Goal: Browse casually: Explore the website without a specific task or goal

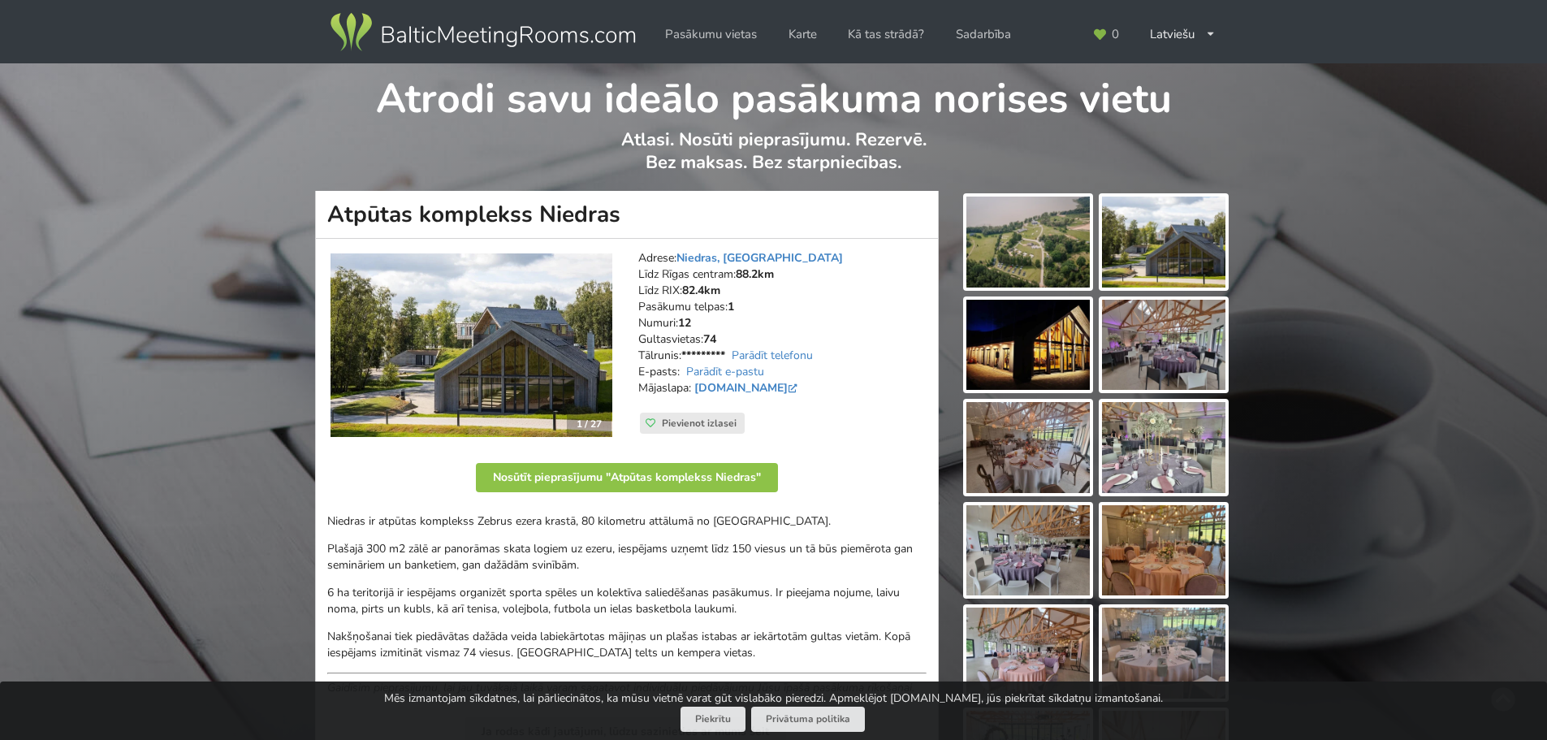
click at [1041, 213] on img at bounding box center [1027, 241] width 123 height 91
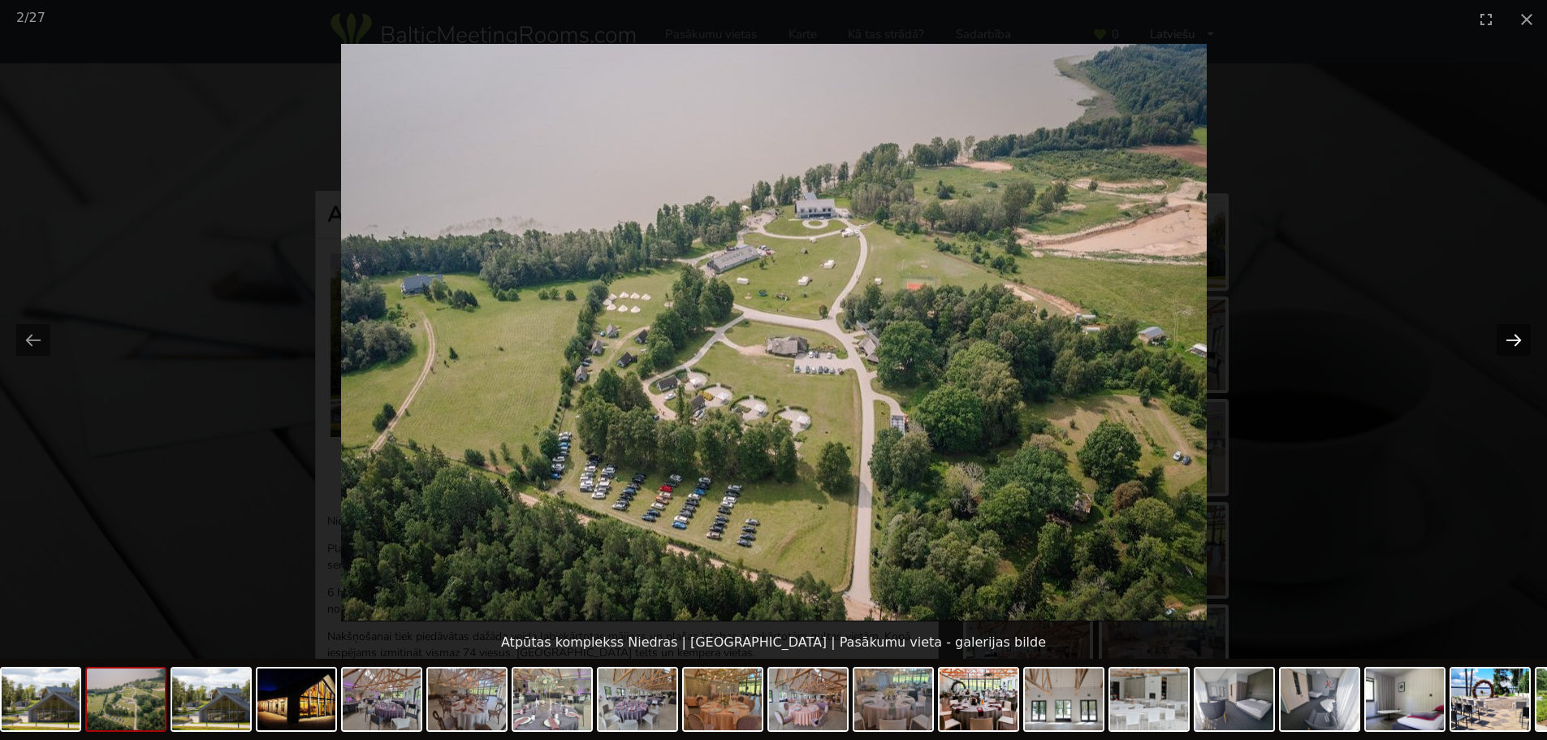
click at [1511, 339] on button "Next slide" at bounding box center [1513, 340] width 34 height 32
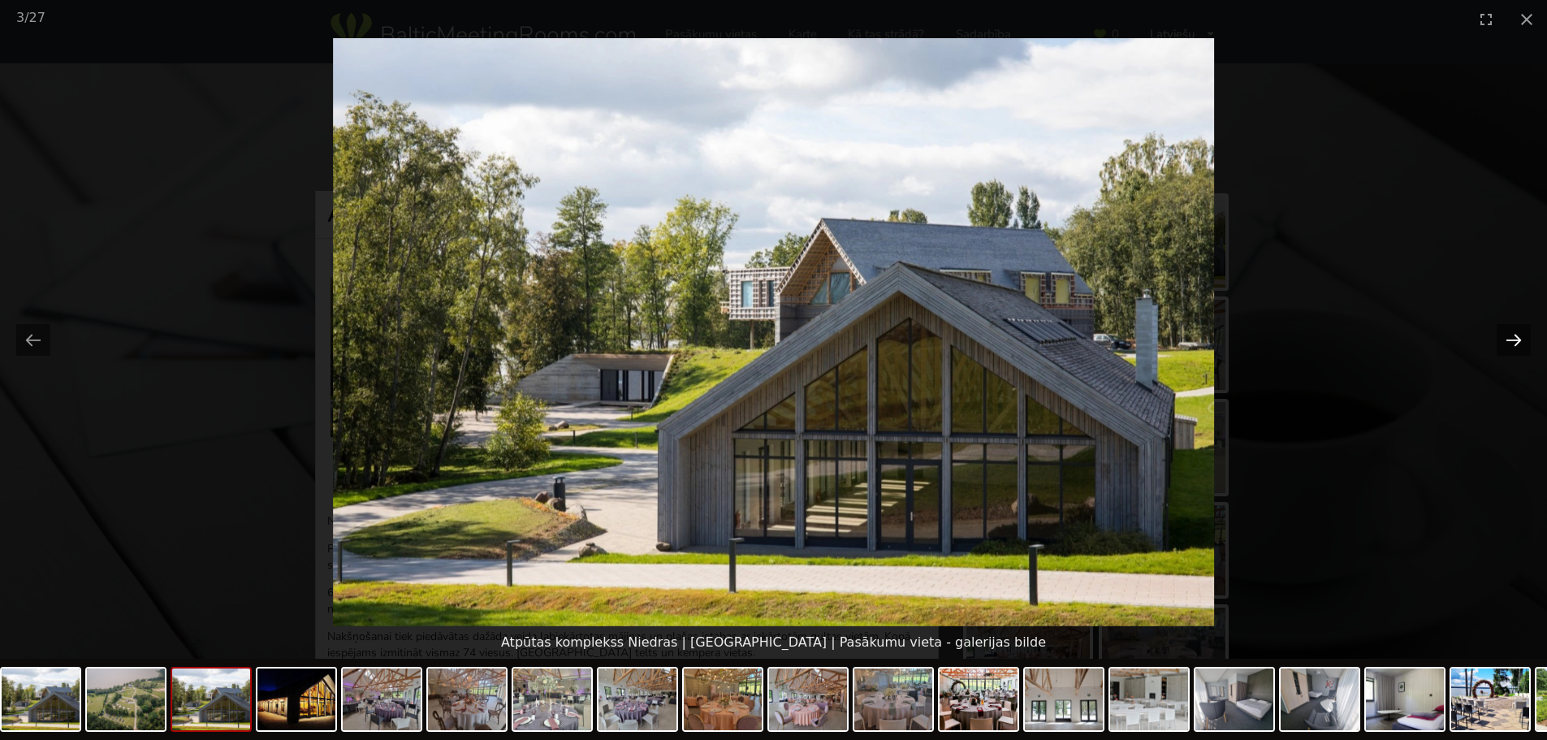
click at [1511, 339] on button "Next slide" at bounding box center [1513, 340] width 34 height 32
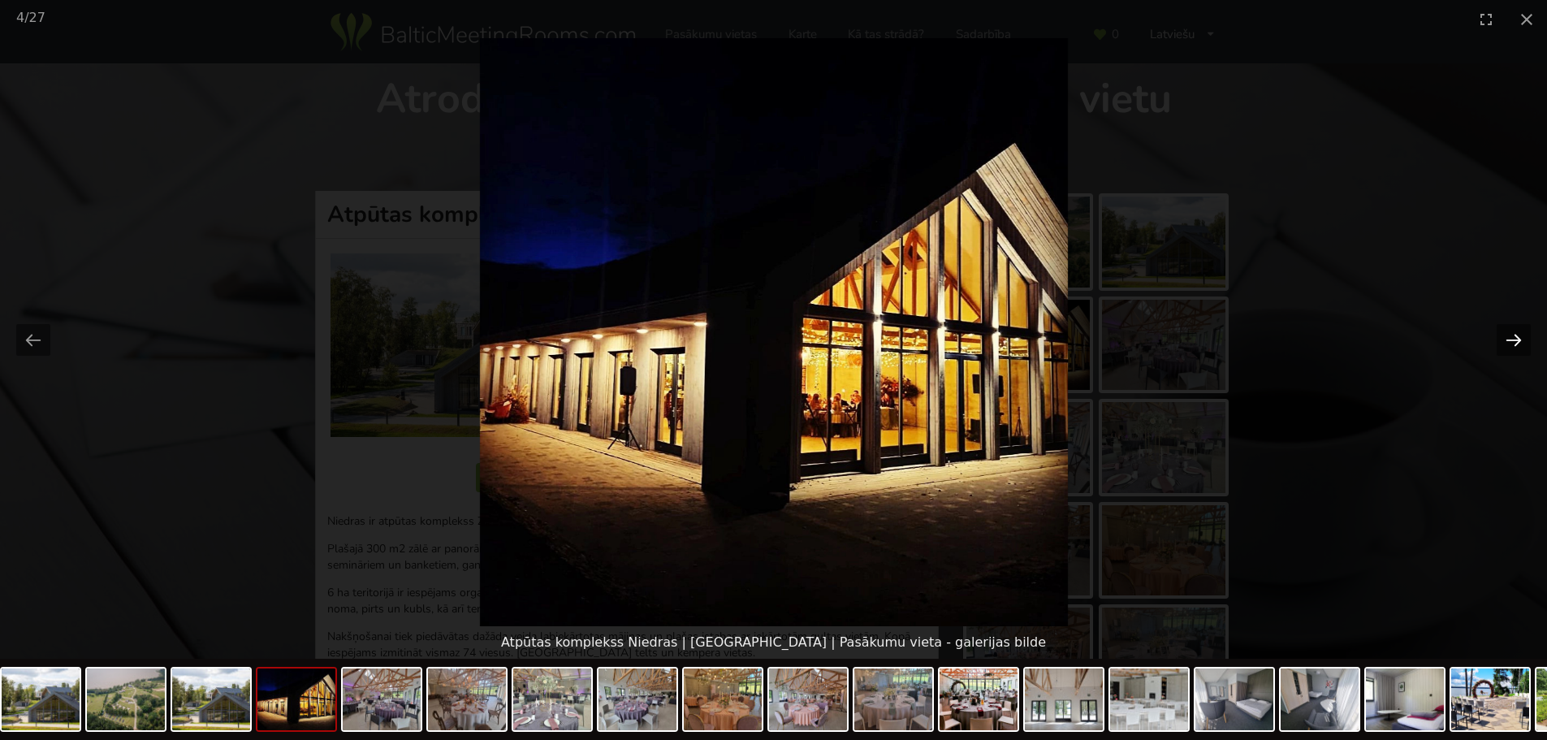
click at [1511, 339] on button "Next slide" at bounding box center [1513, 340] width 34 height 32
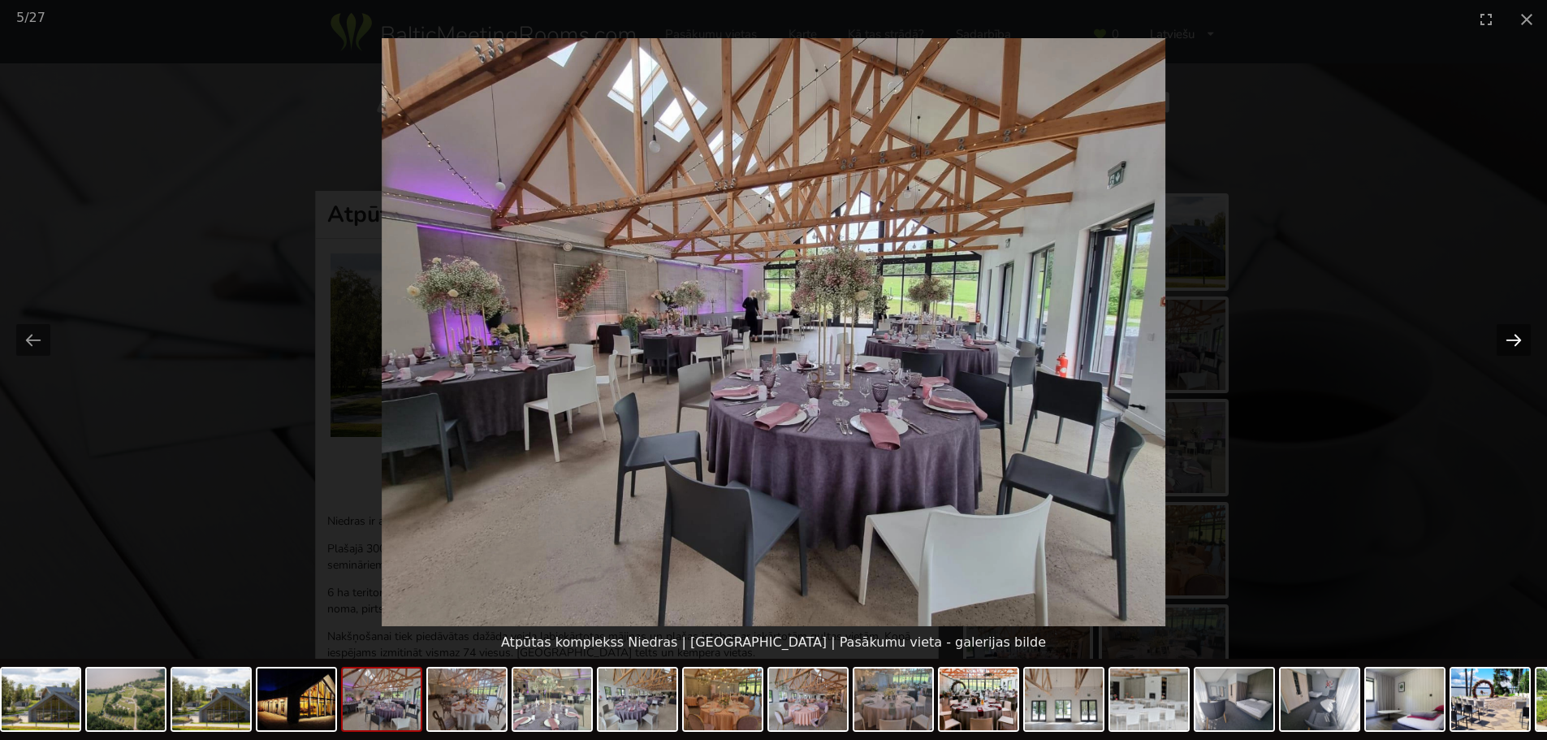
click at [1511, 339] on button "Next slide" at bounding box center [1513, 340] width 34 height 32
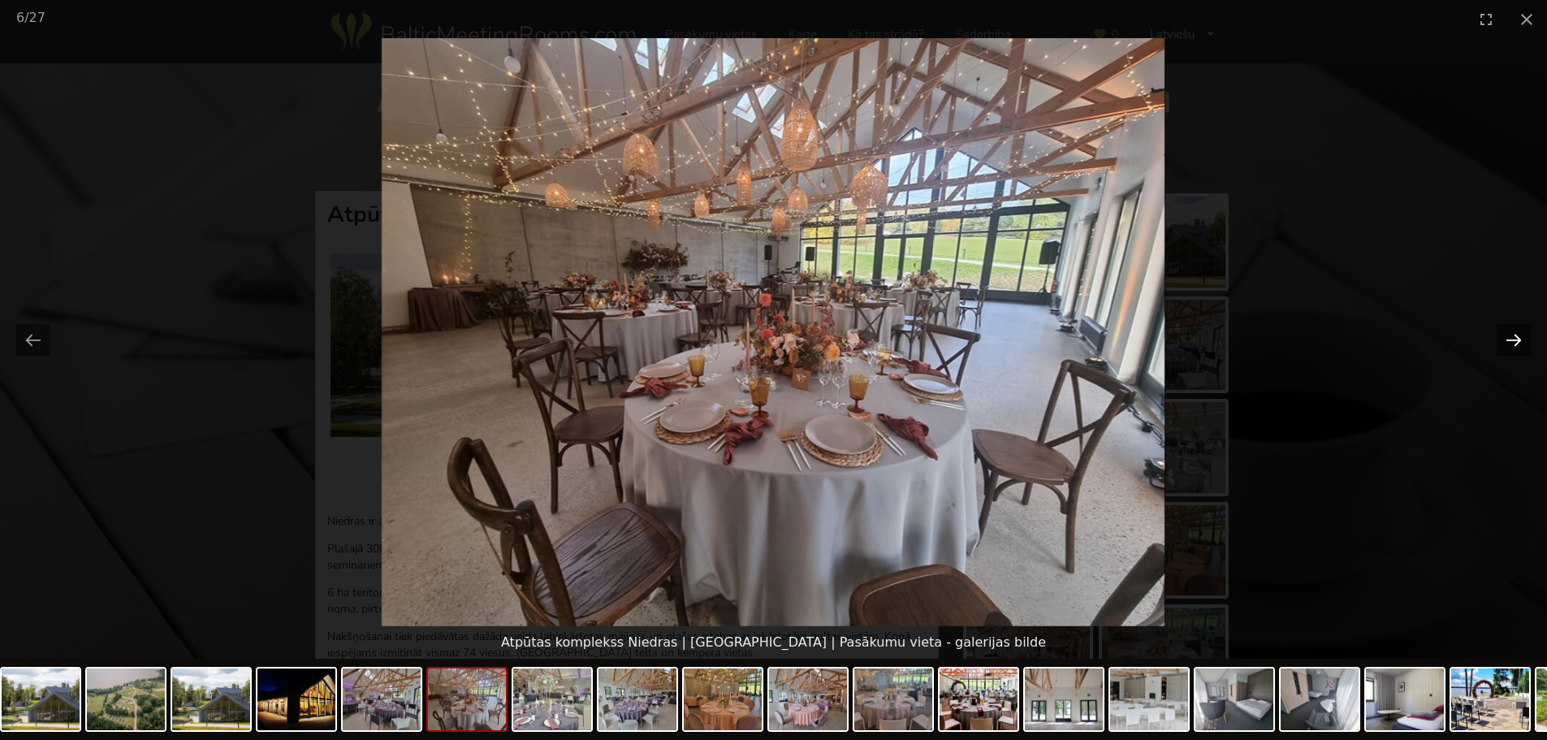
click at [1511, 339] on button "Next slide" at bounding box center [1513, 340] width 34 height 32
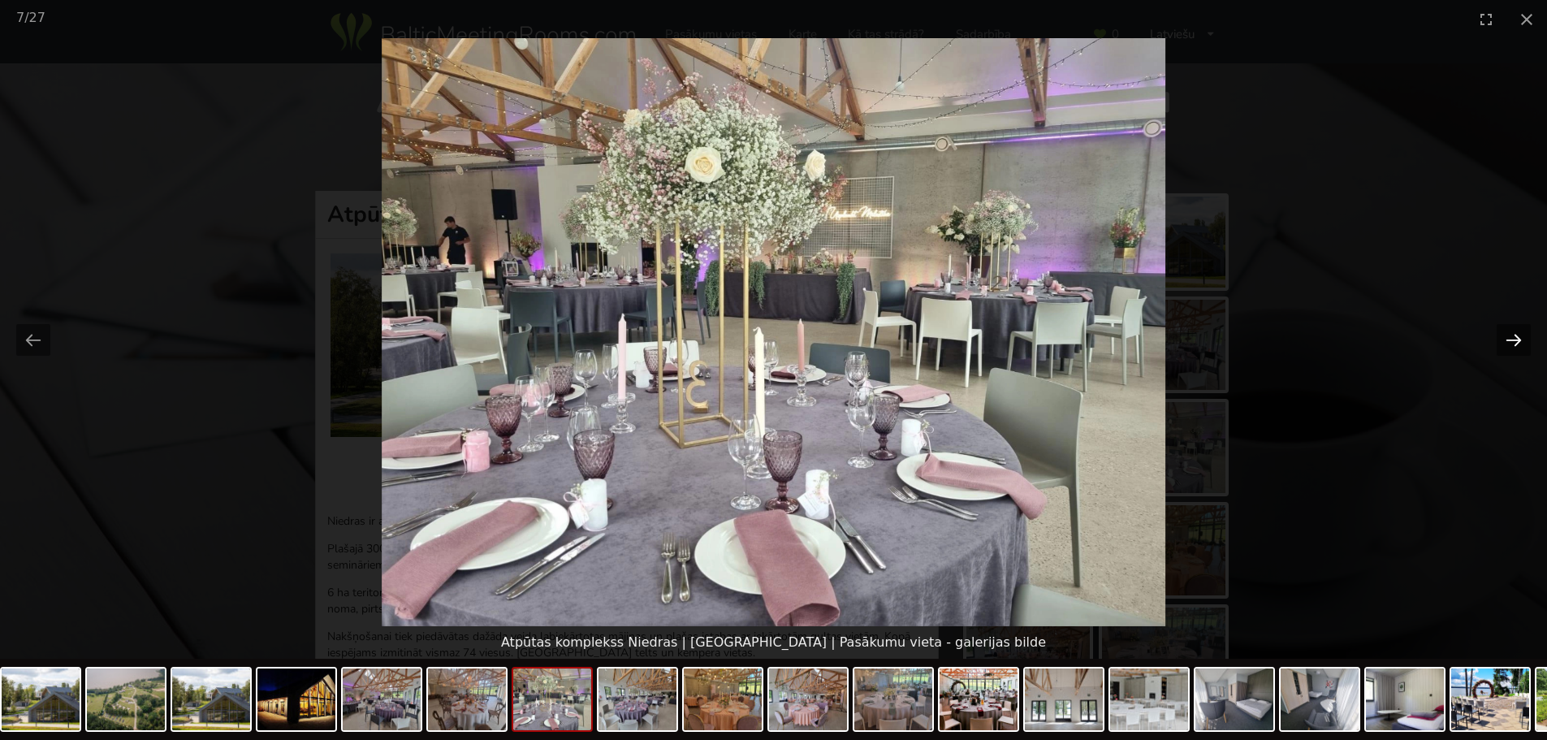
click at [1511, 339] on button "Next slide" at bounding box center [1513, 340] width 34 height 32
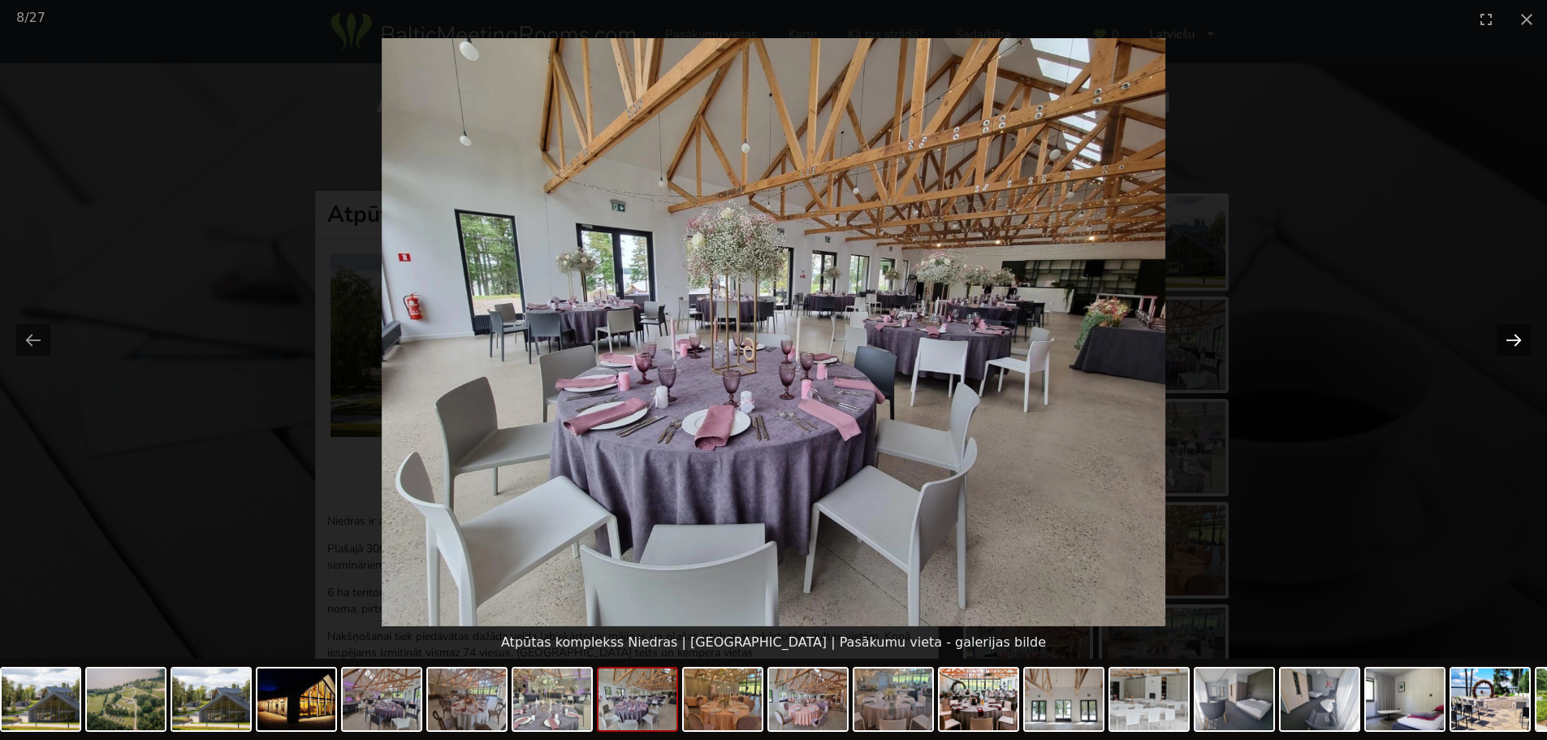
click at [1511, 339] on button "Next slide" at bounding box center [1513, 340] width 34 height 32
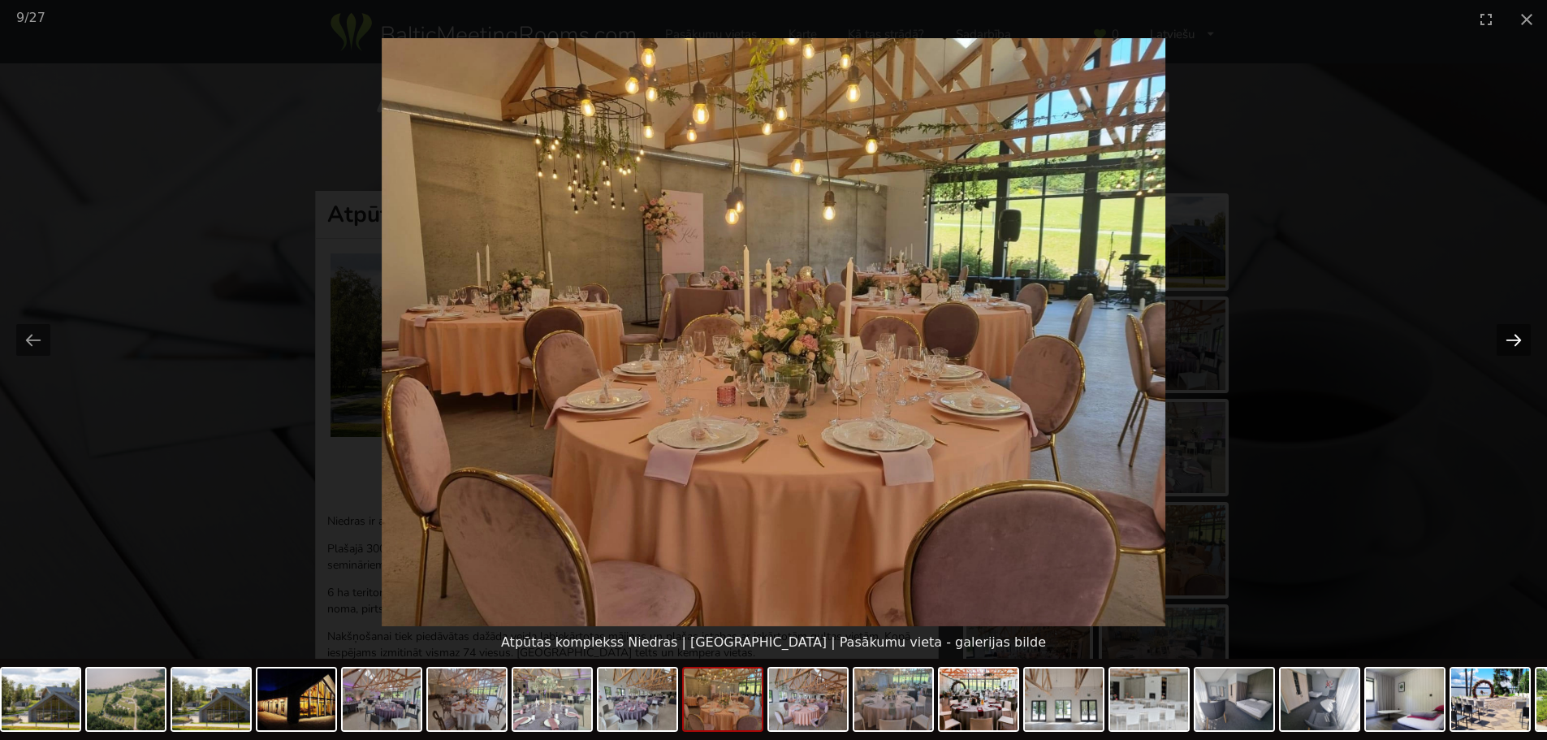
click at [1511, 339] on button "Next slide" at bounding box center [1513, 340] width 34 height 32
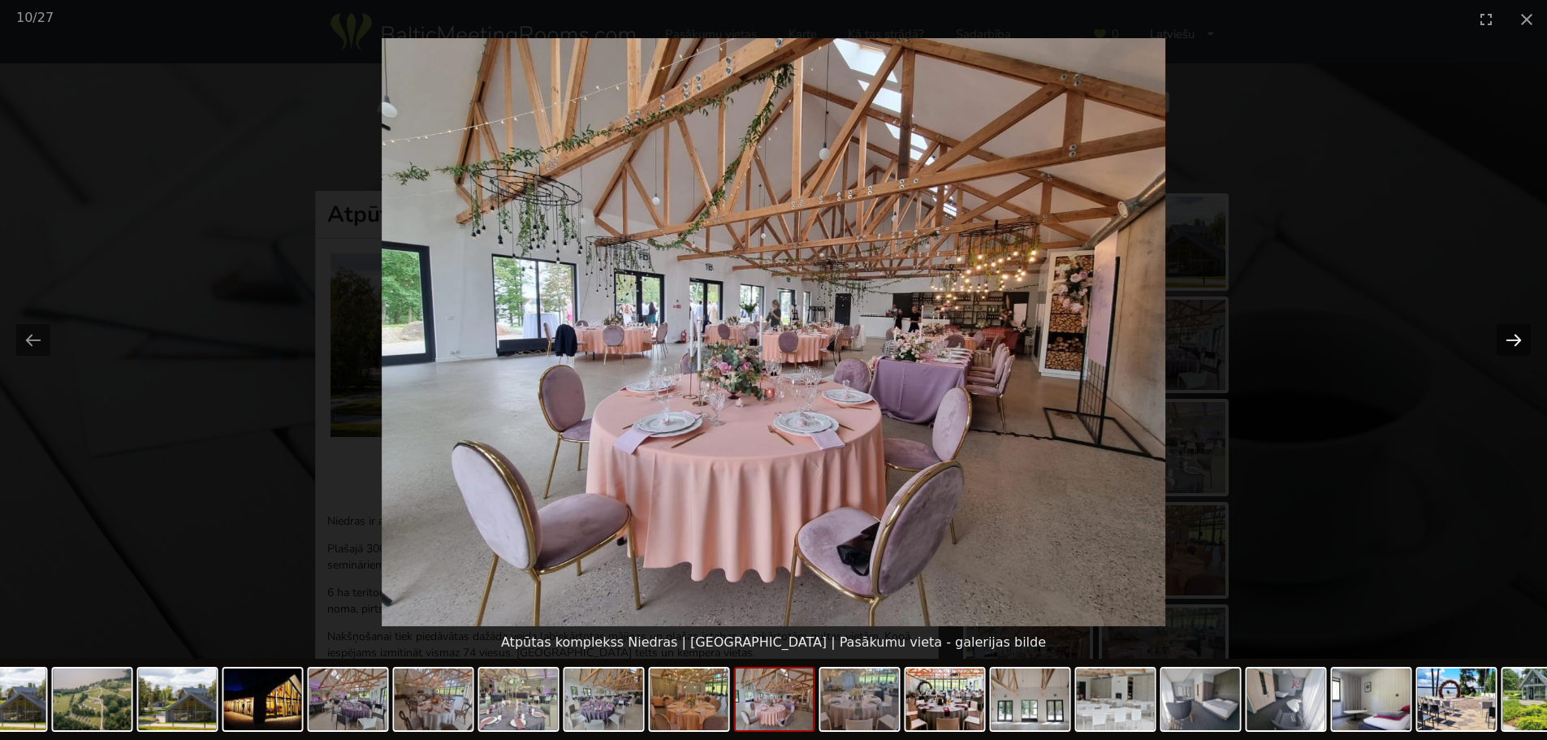
click at [1511, 339] on button "Next slide" at bounding box center [1513, 340] width 34 height 32
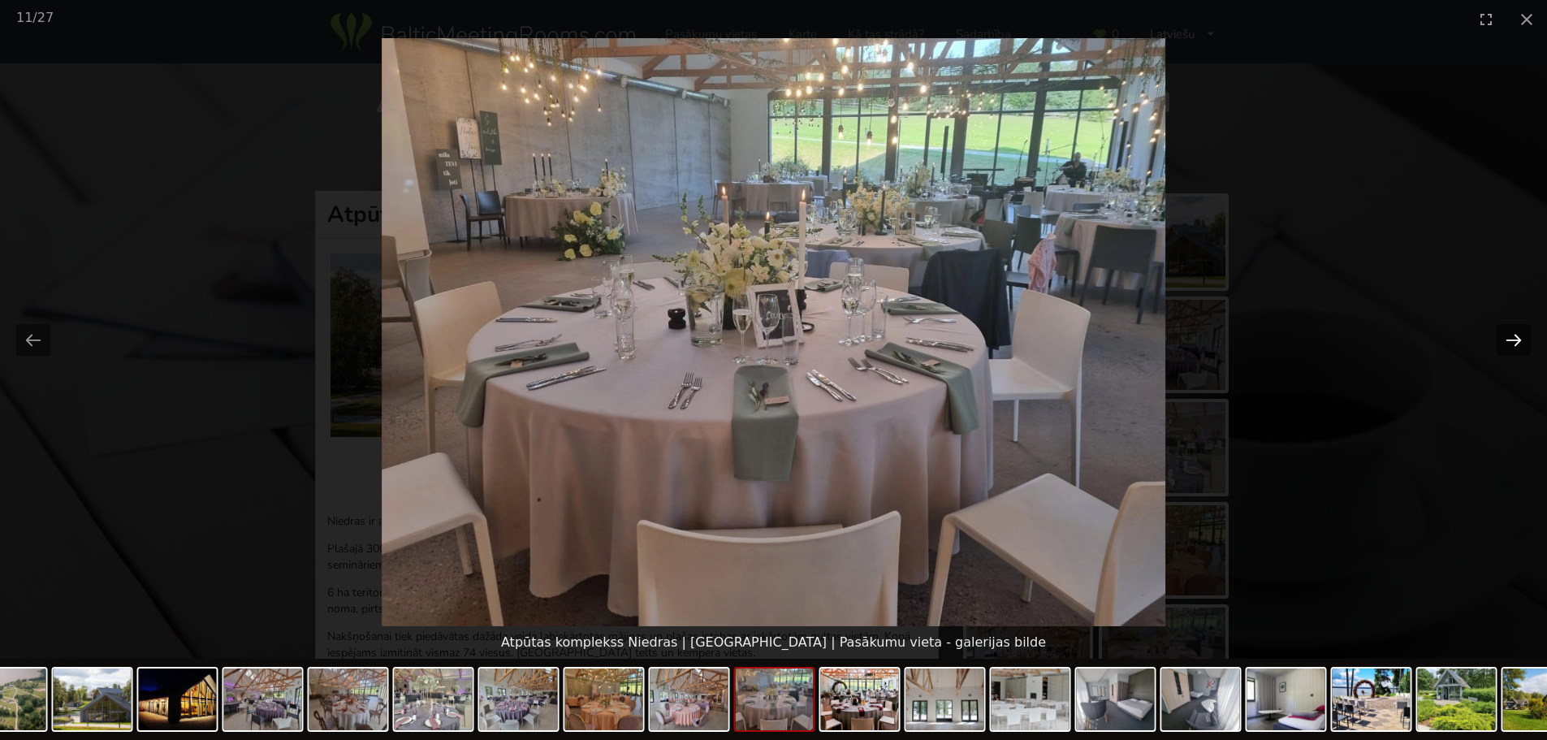
click at [1511, 339] on button "Next slide" at bounding box center [1513, 340] width 34 height 32
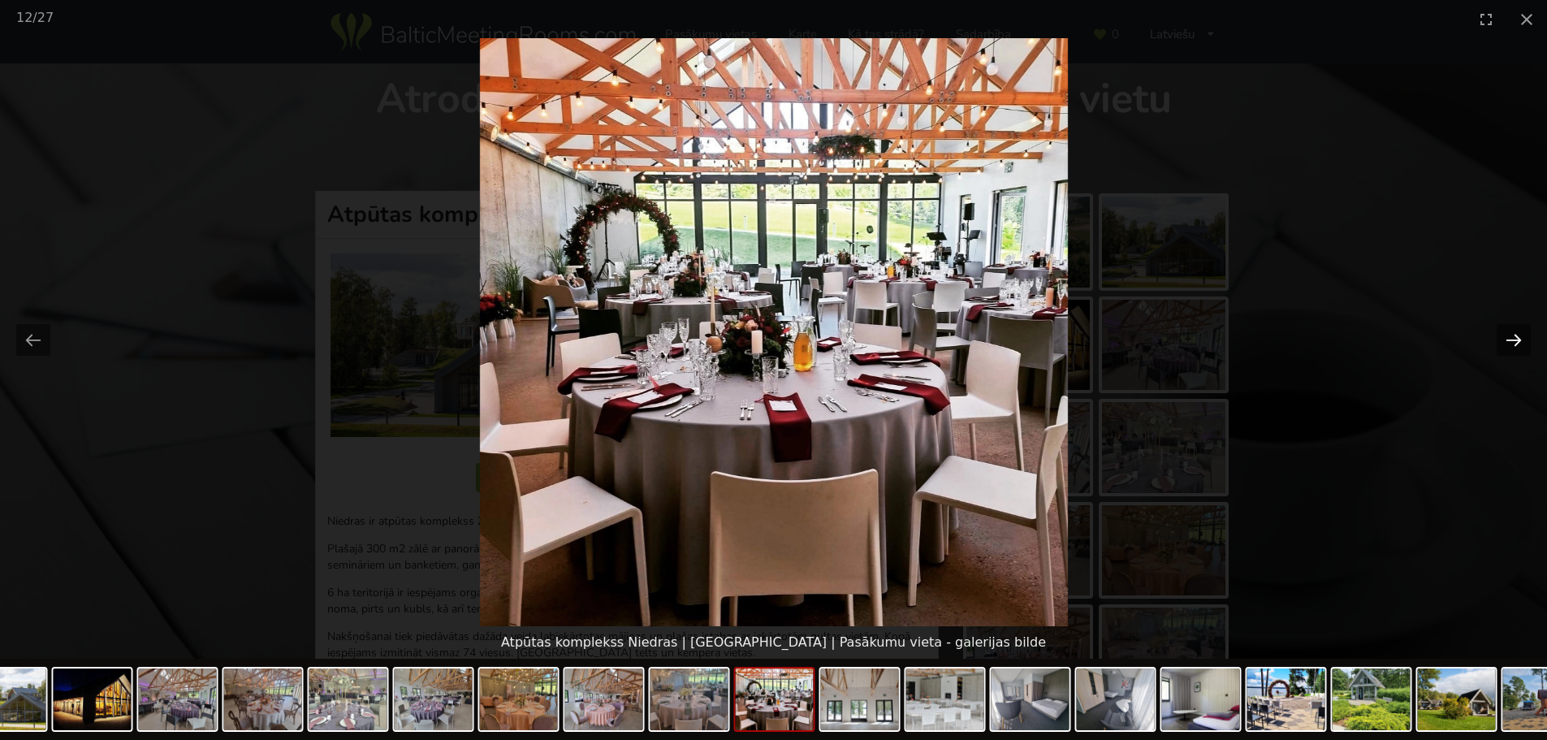
click at [1511, 339] on button "Next slide" at bounding box center [1513, 340] width 34 height 32
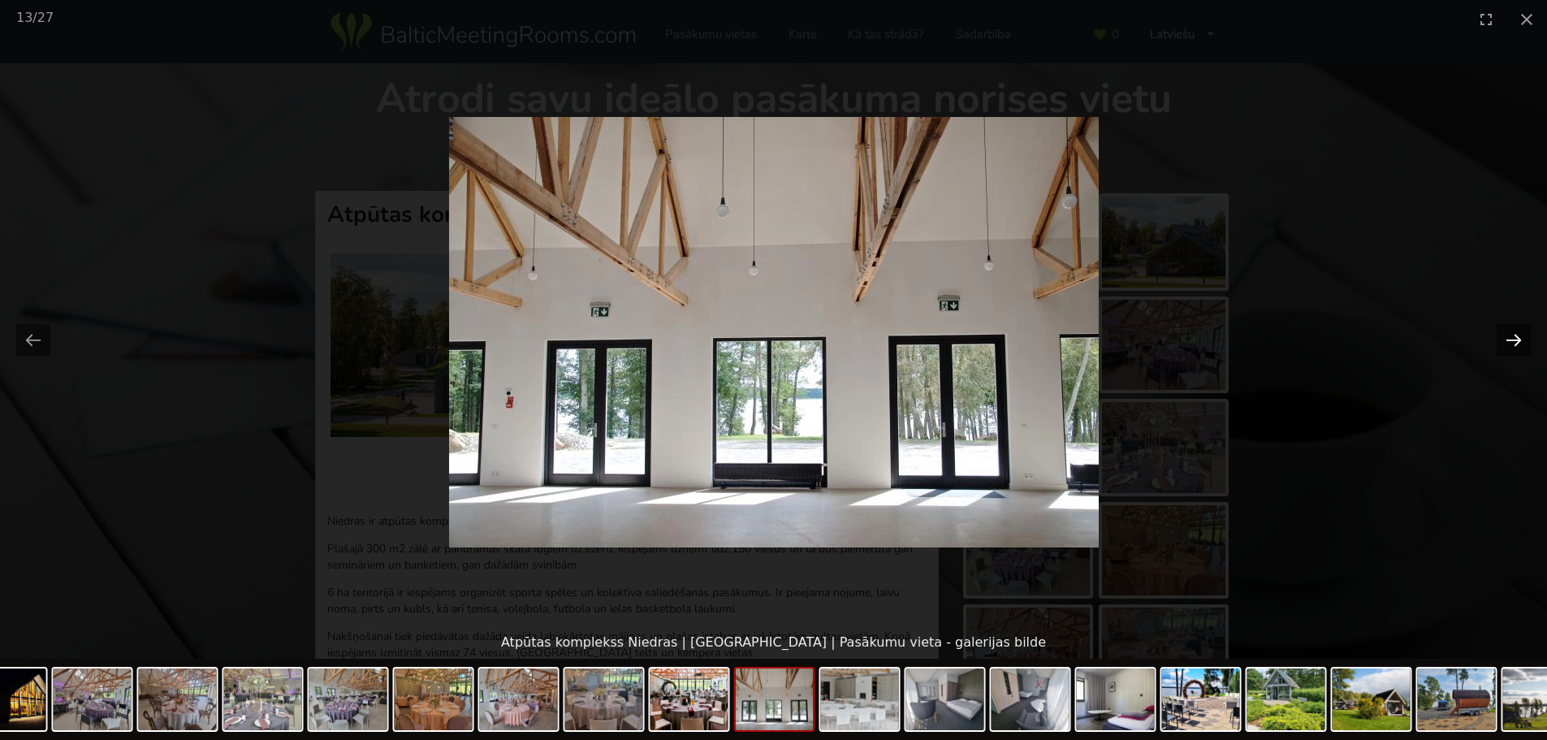
click at [1511, 339] on button "Next slide" at bounding box center [1513, 340] width 34 height 32
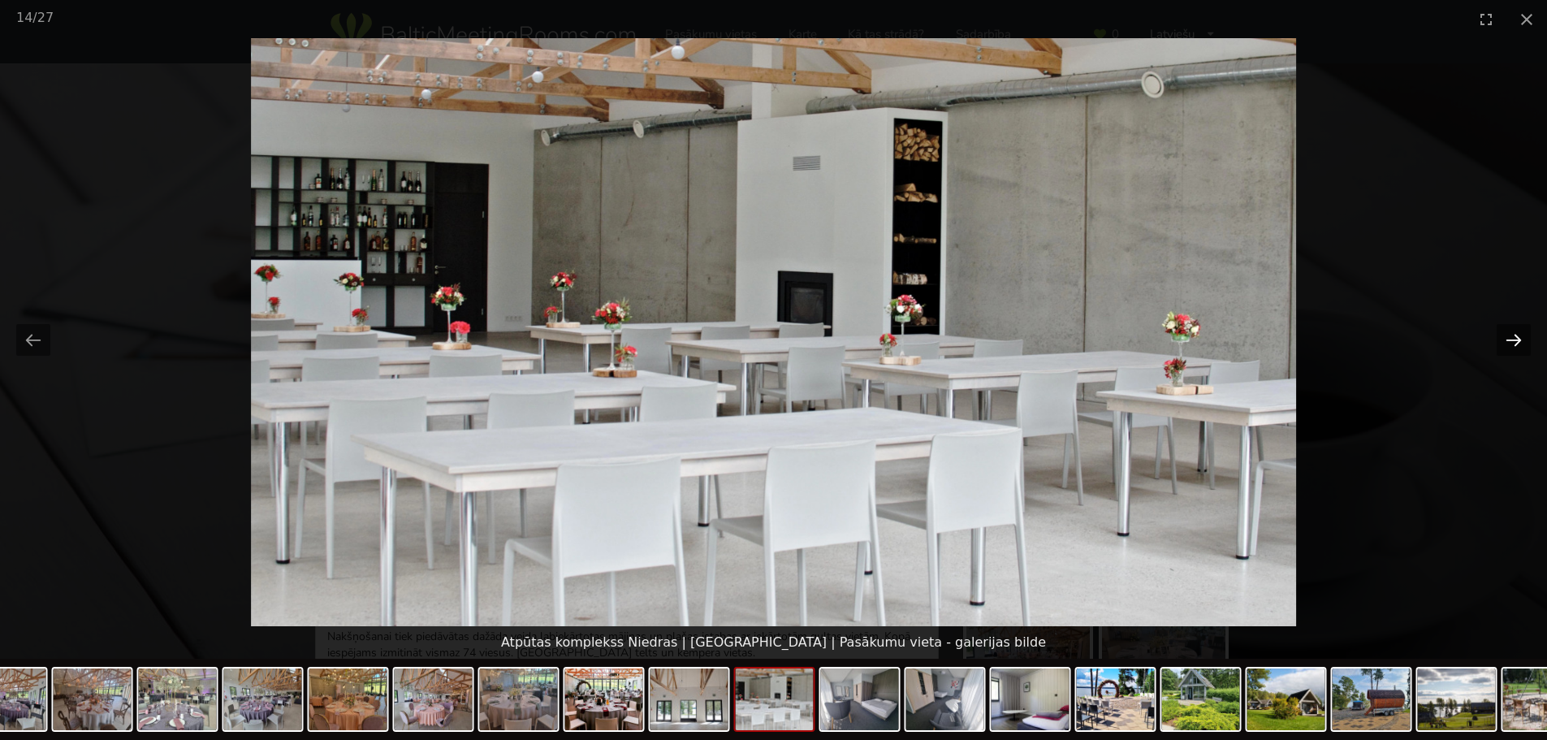
click at [1511, 339] on button "Next slide" at bounding box center [1513, 340] width 34 height 32
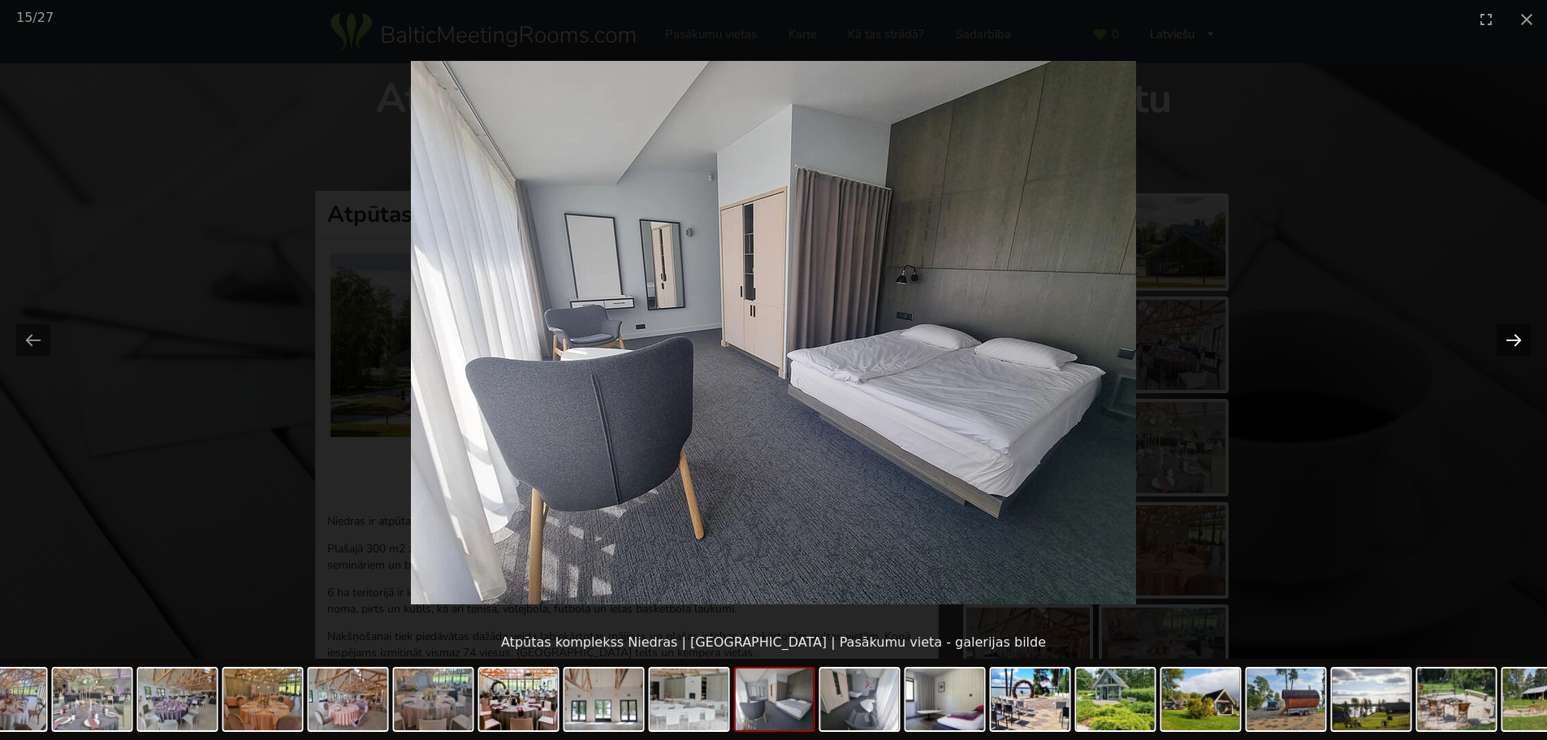
click at [1511, 339] on button "Next slide" at bounding box center [1513, 340] width 34 height 32
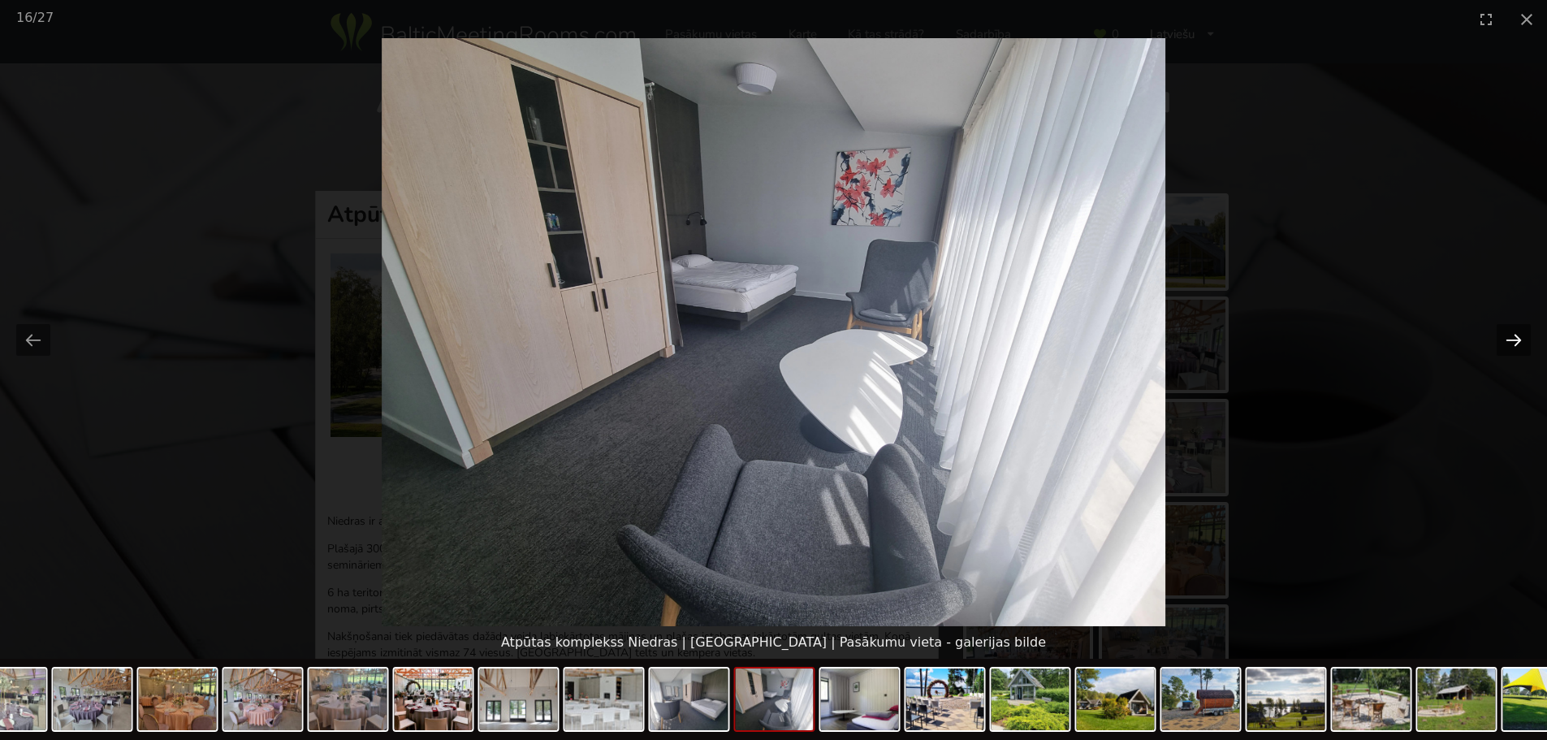
click at [1511, 339] on button "Next slide" at bounding box center [1513, 340] width 34 height 32
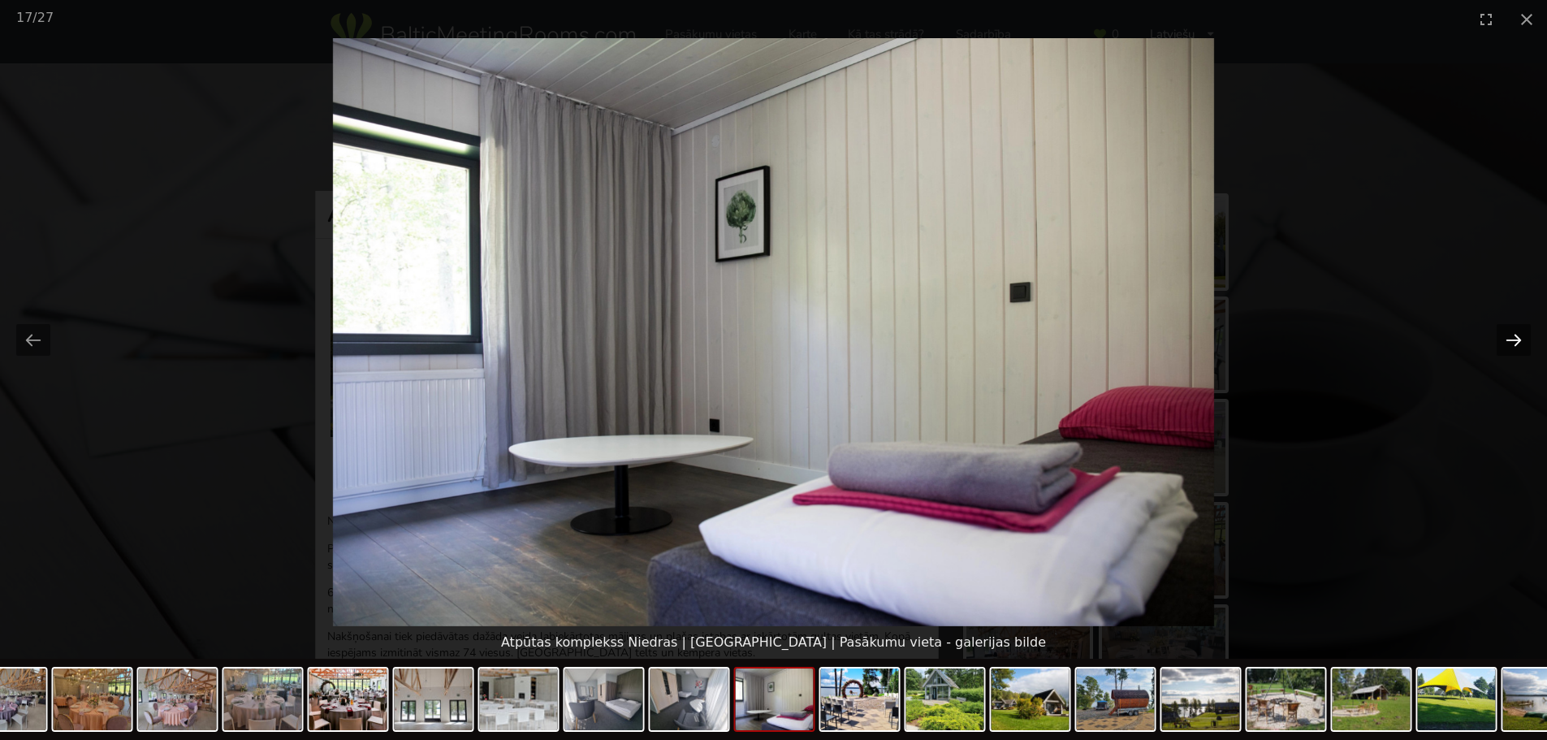
click at [1511, 339] on button "Next slide" at bounding box center [1513, 340] width 34 height 32
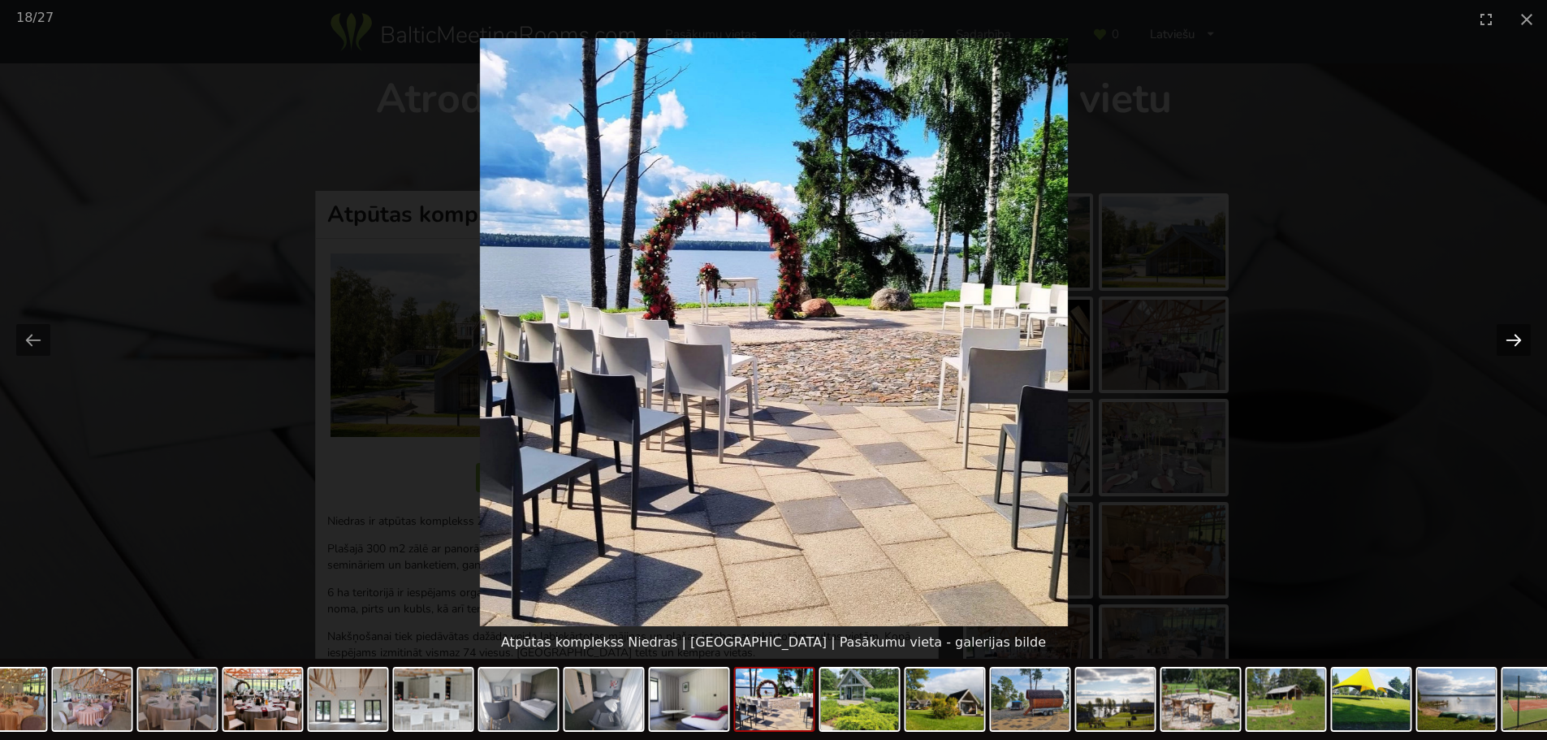
click at [1511, 339] on button "Next slide" at bounding box center [1513, 340] width 34 height 32
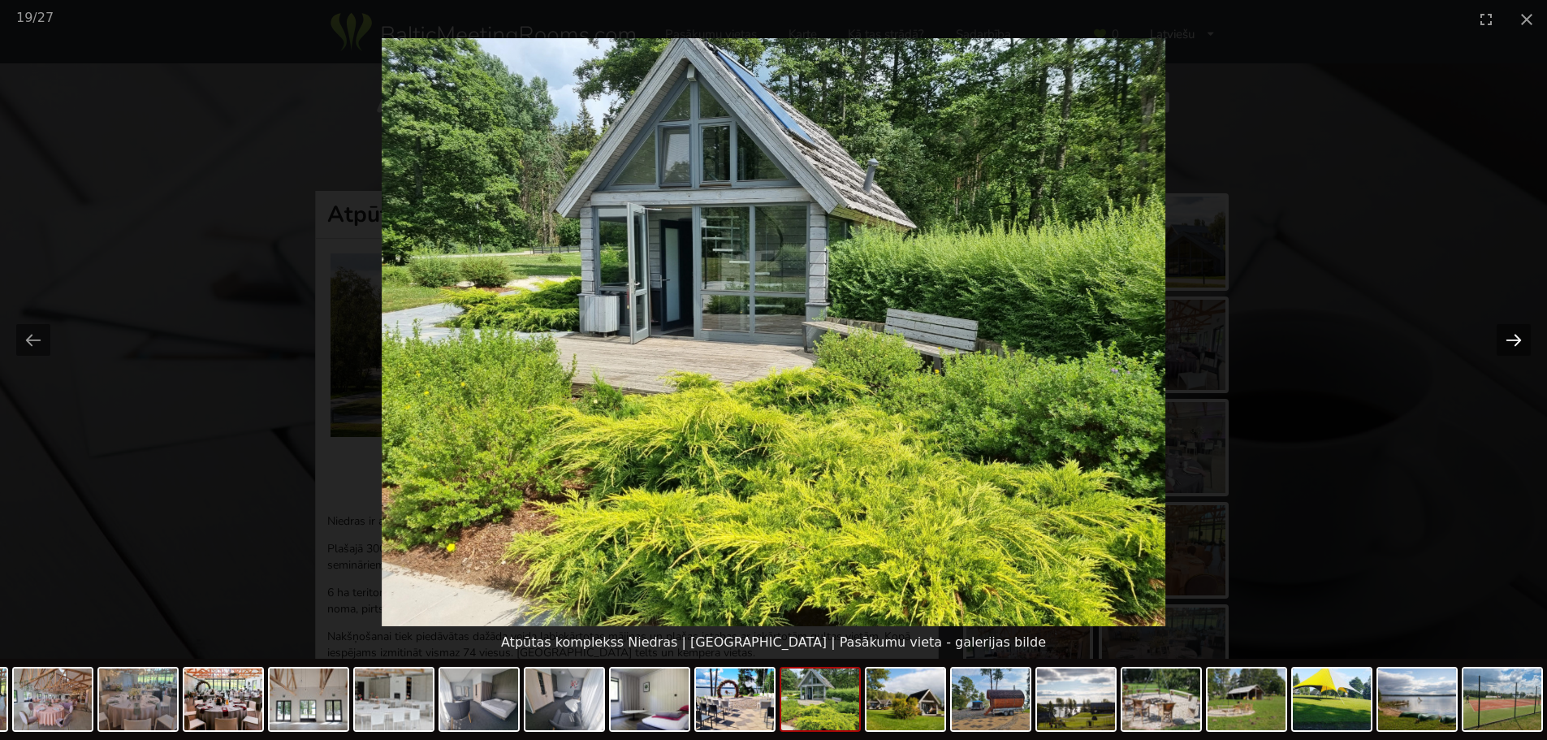
click at [1511, 339] on button "Next slide" at bounding box center [1513, 340] width 34 height 32
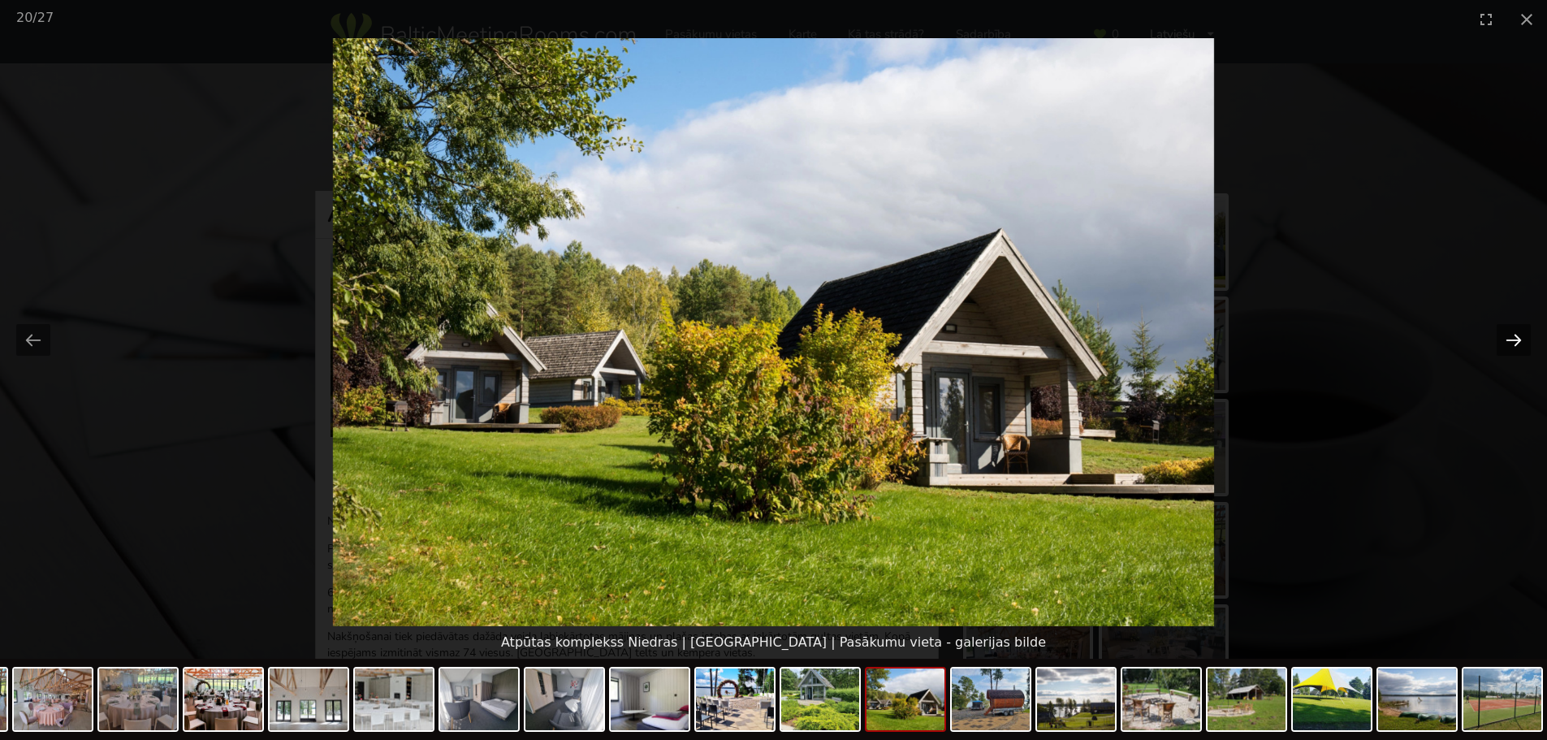
click at [1511, 339] on button "Next slide" at bounding box center [1513, 340] width 34 height 32
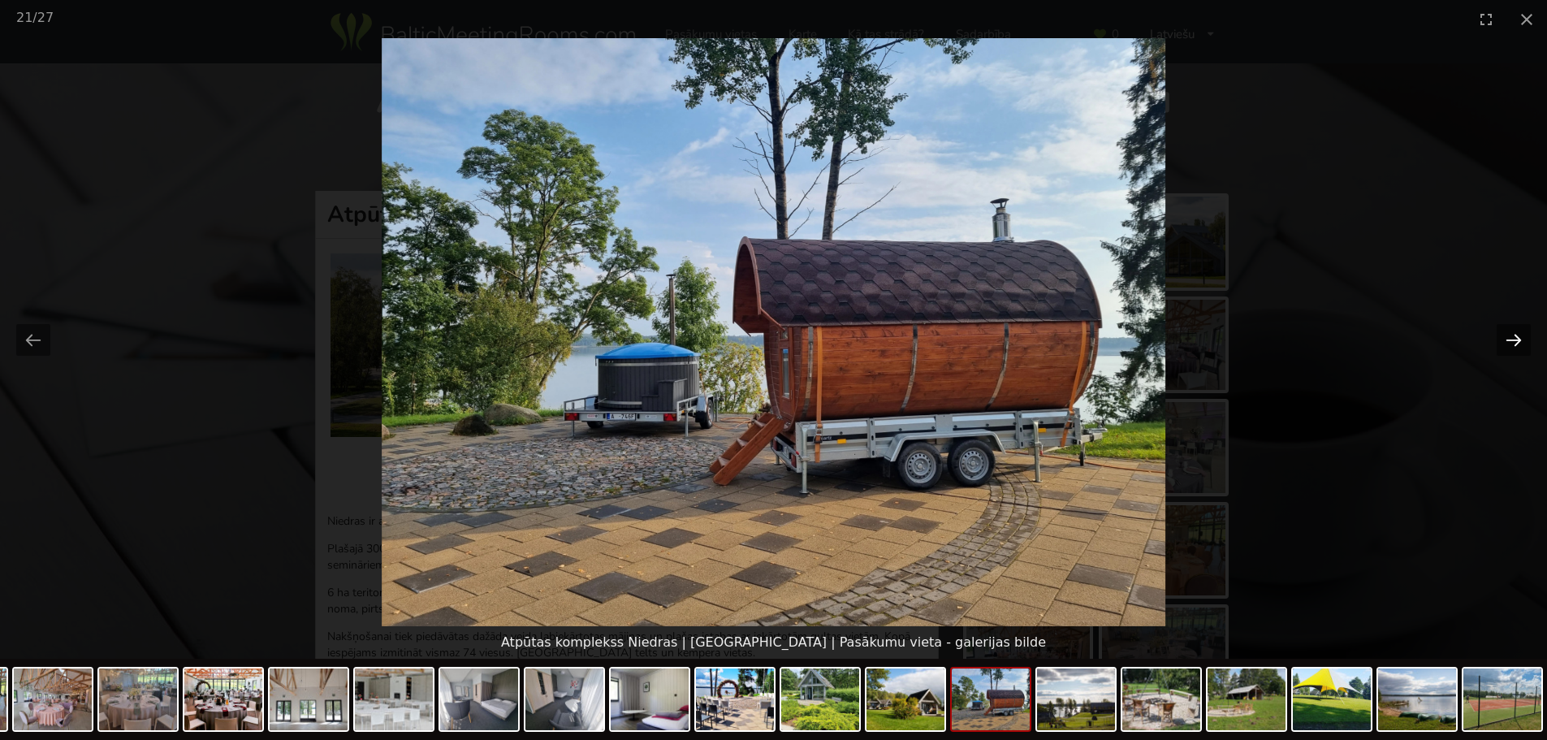
click at [1511, 339] on button "Next slide" at bounding box center [1513, 340] width 34 height 32
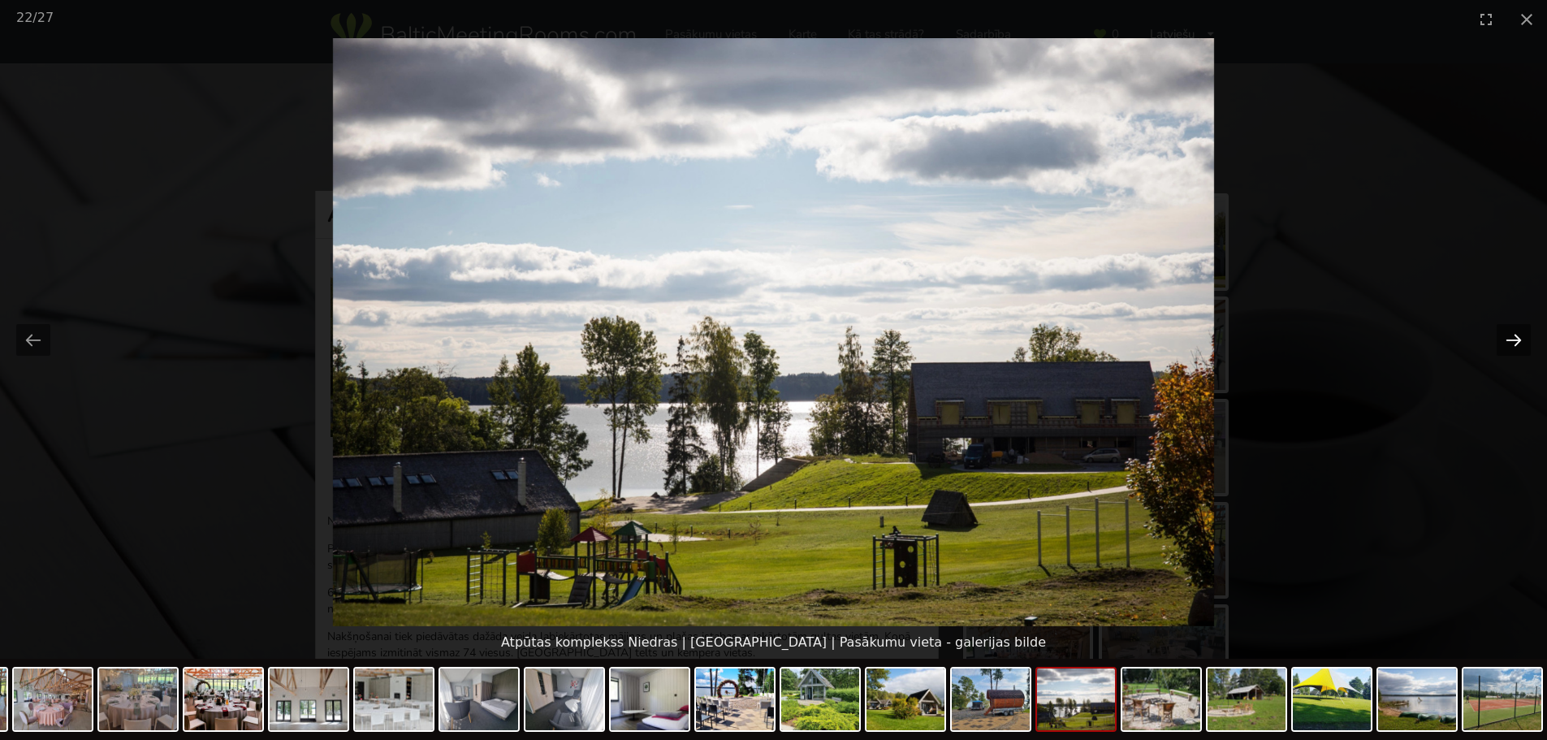
click at [1511, 339] on button "Next slide" at bounding box center [1513, 340] width 34 height 32
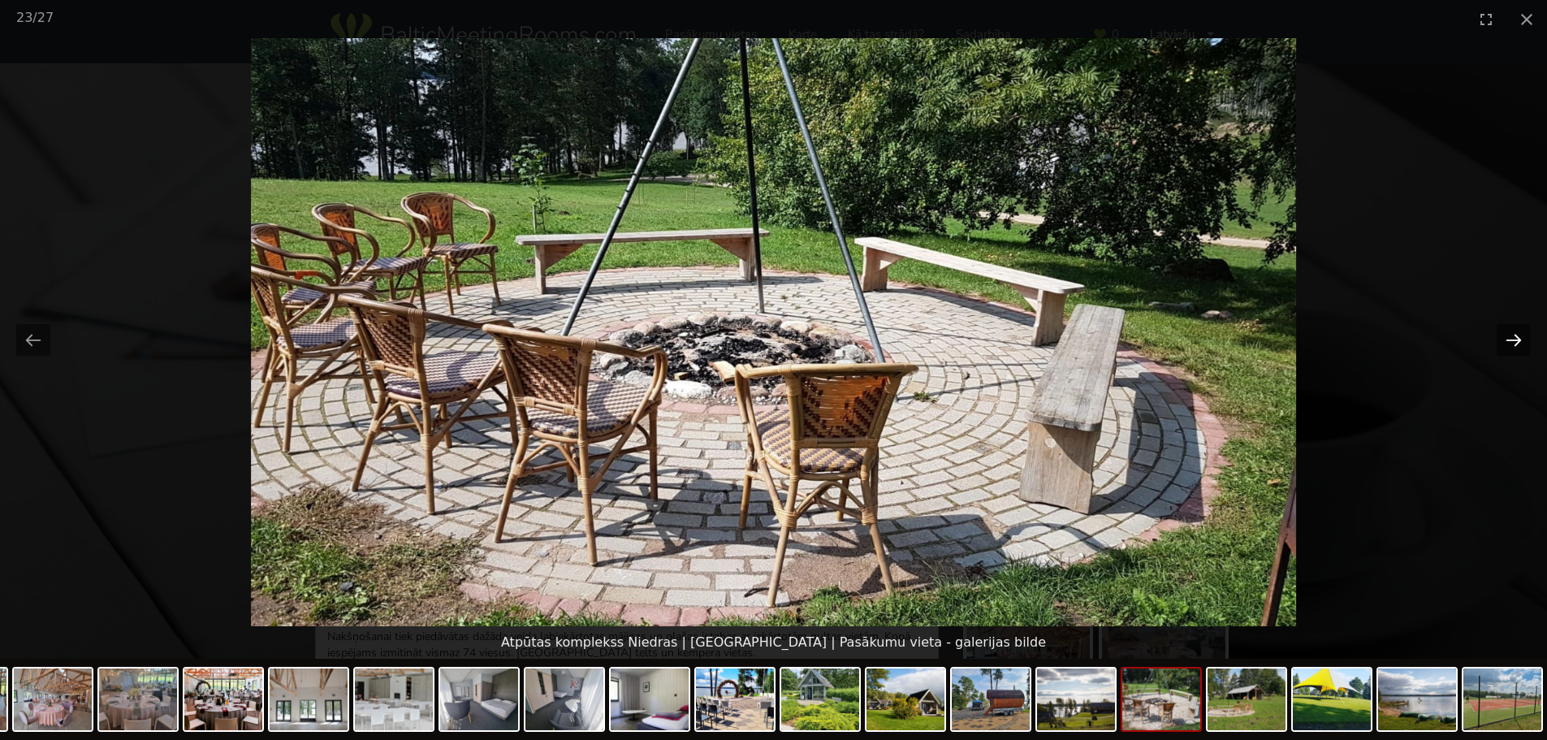
click at [1511, 339] on button "Next slide" at bounding box center [1513, 340] width 34 height 32
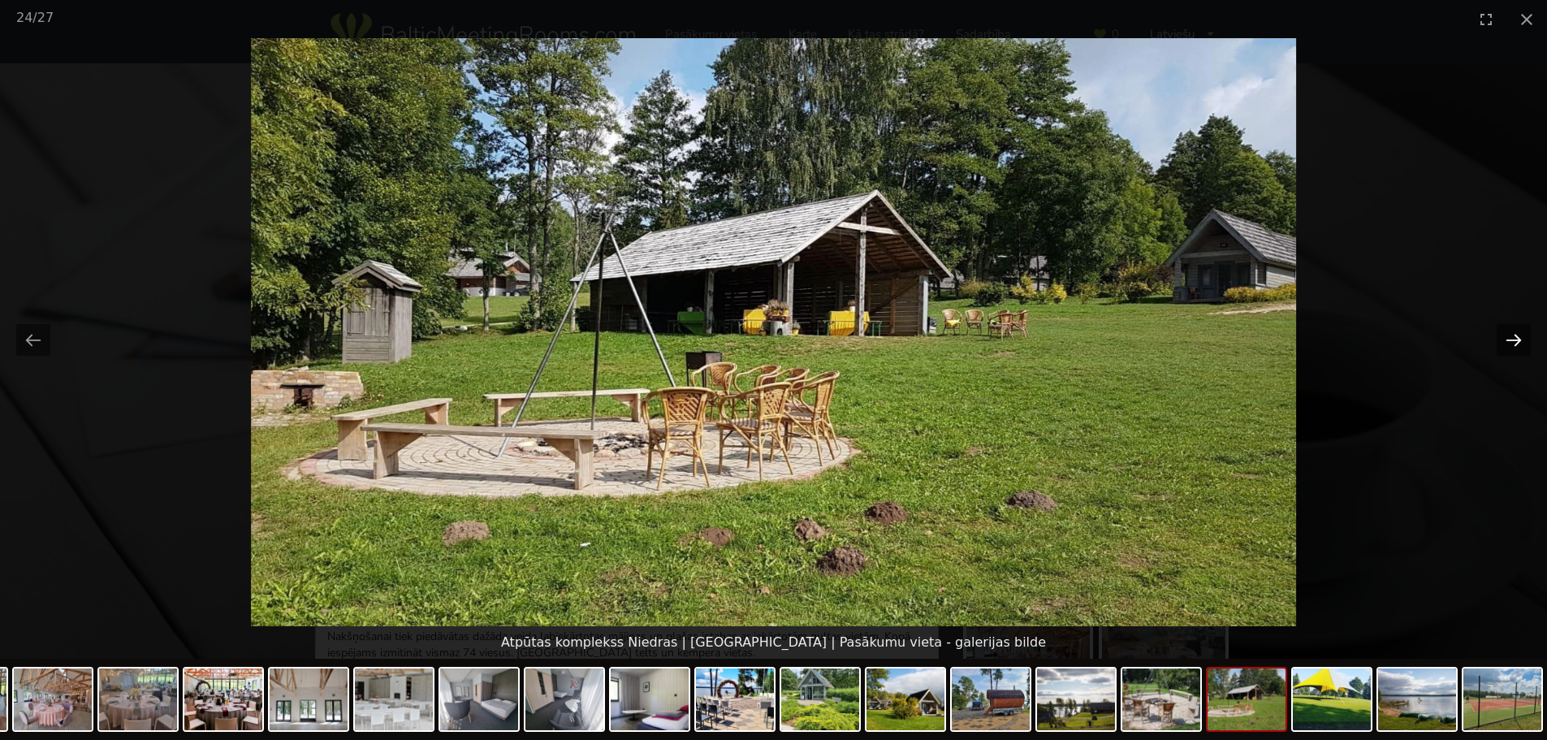
click at [1511, 339] on button "Next slide" at bounding box center [1513, 340] width 34 height 32
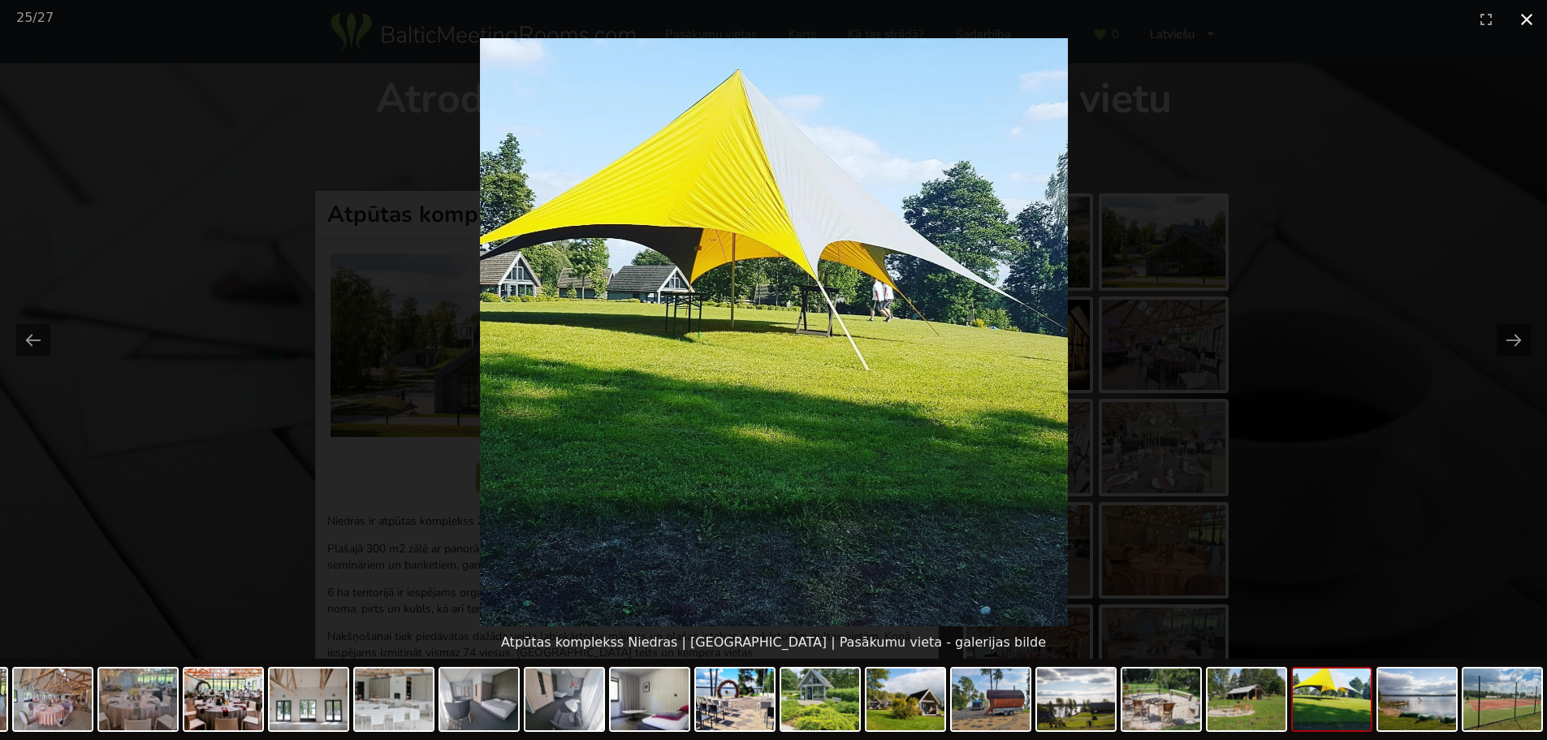
click at [1518, 18] on button "Close gallery" at bounding box center [1526, 19] width 41 height 38
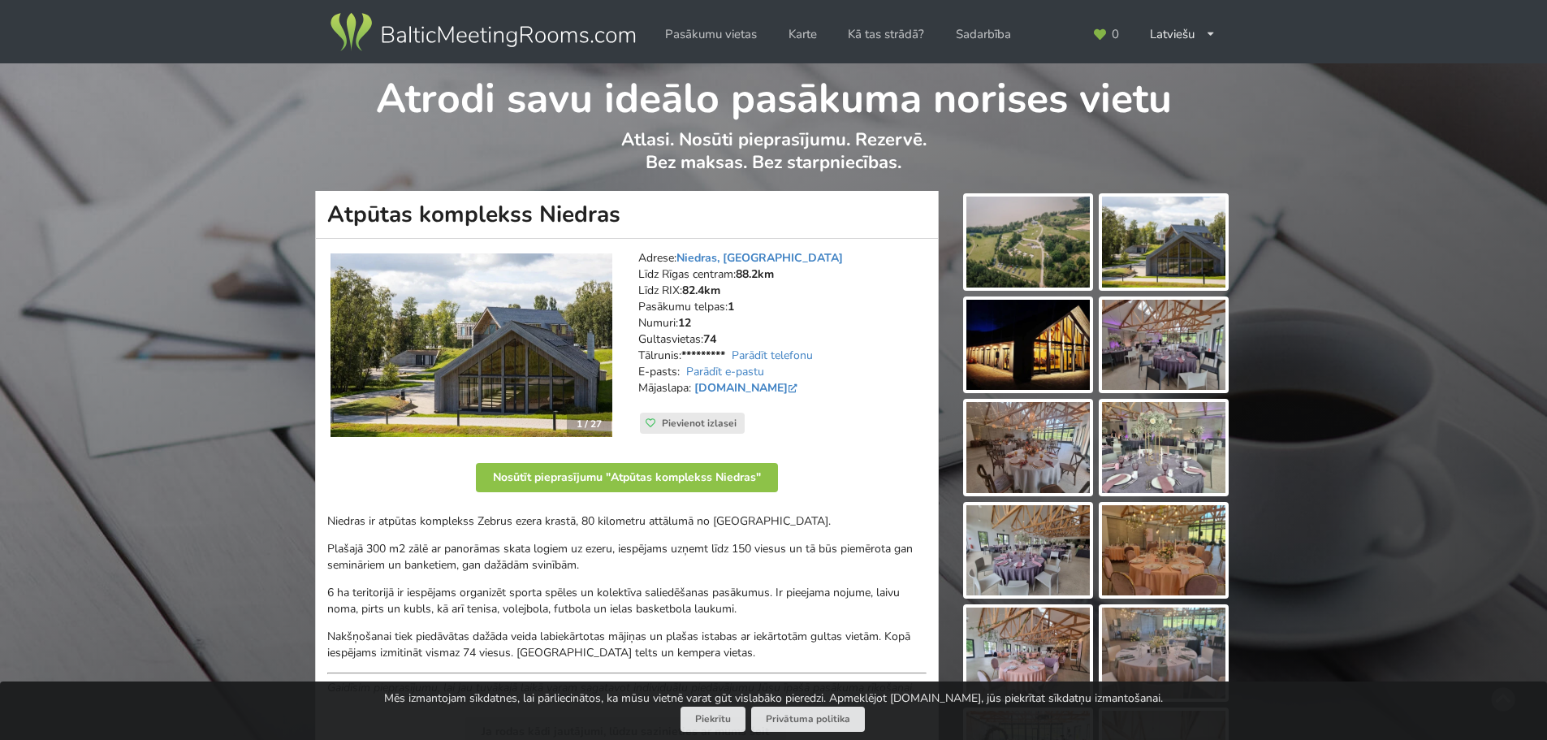
click at [1034, 232] on img at bounding box center [1027, 241] width 123 height 91
